Goal: Navigation & Orientation: Go to known website

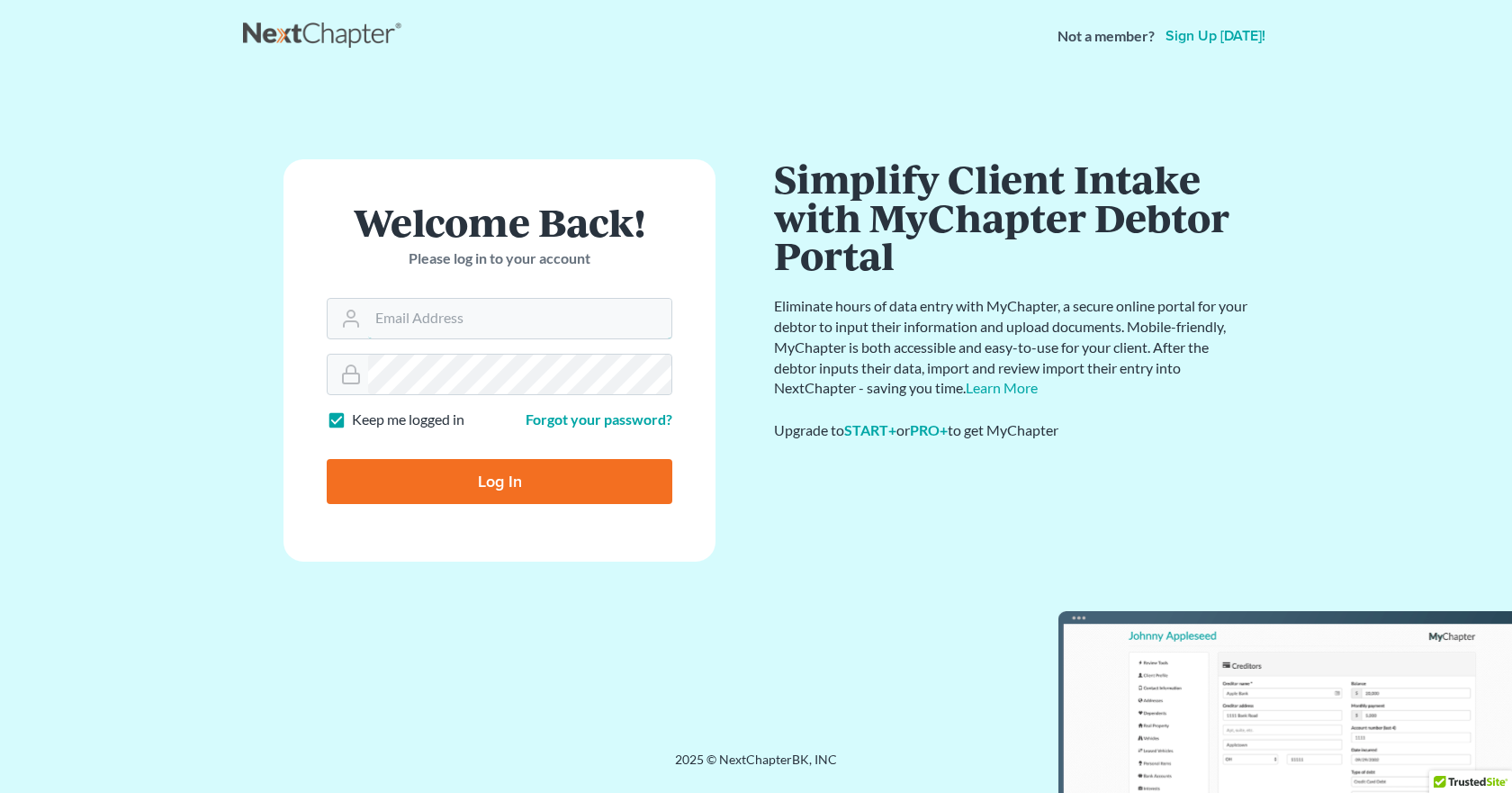
type input "[PERSON_NAME][EMAIL_ADDRESS][DOMAIN_NAME]"
click at [300, 24] on link at bounding box center [324, 37] width 162 height 33
